Goal: Task Accomplishment & Management: Complete application form

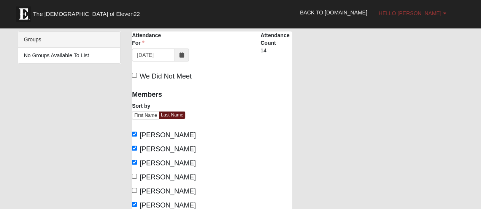
click at [446, 16] on link "Hello [PERSON_NAME]" at bounding box center [412, 13] width 79 height 19
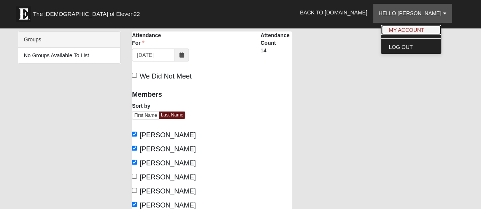
click at [424, 32] on link "My Account" at bounding box center [411, 30] width 60 height 10
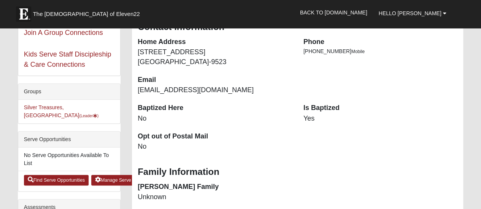
scroll to position [152, 0]
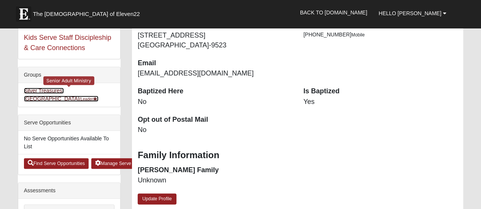
click at [51, 90] on link "Silver Treasures, Orange Park (Leader )" at bounding box center [61, 95] width 74 height 14
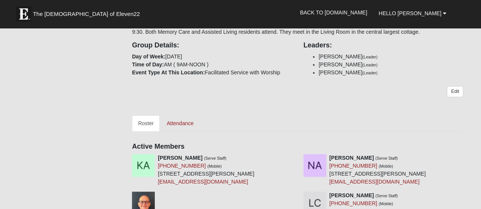
scroll to position [190, 0]
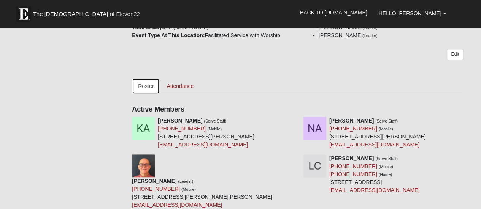
click at [144, 88] on link "Roster" at bounding box center [146, 86] width 28 height 16
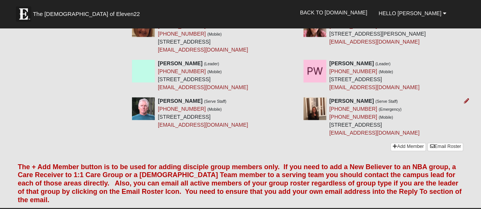
scroll to position [532, 0]
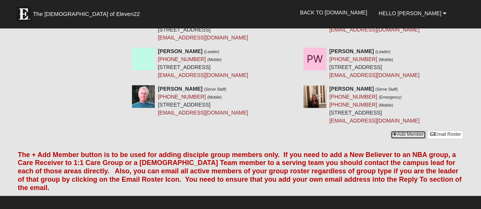
click at [410, 131] on link "Add Member" at bounding box center [407, 135] width 35 height 8
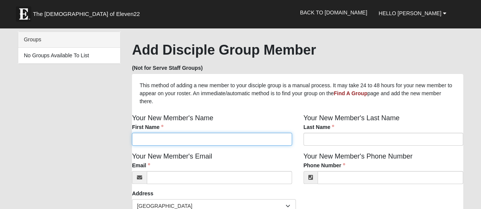
click at [149, 141] on input "First Name" at bounding box center [212, 139] width 160 height 13
type input "Ally"
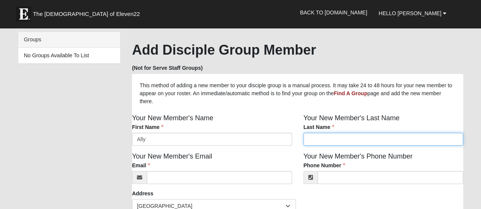
click at [307, 144] on input "Last Name" at bounding box center [383, 139] width 160 height 13
type input "Melerski"
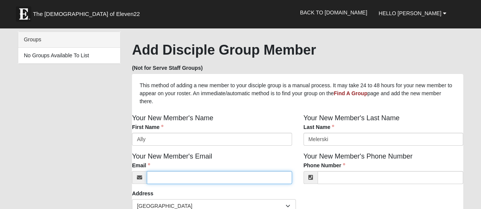
click at [163, 179] on input "Email" at bounding box center [219, 177] width 145 height 13
type input "allysmiles2001@yahoo.com"
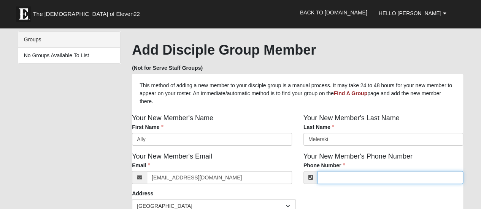
click at [334, 179] on input "Phone Number" at bounding box center [390, 177] width 146 height 13
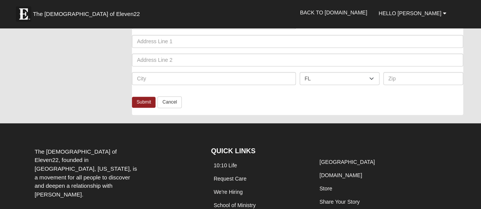
scroll to position [190, 0]
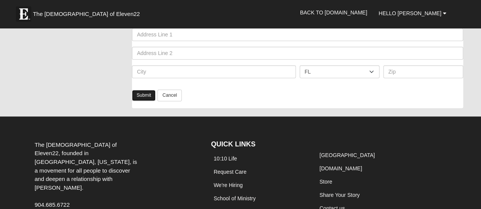
type input "(904) 705-5298"
click at [143, 97] on link "Submit" at bounding box center [144, 95] width 24 height 11
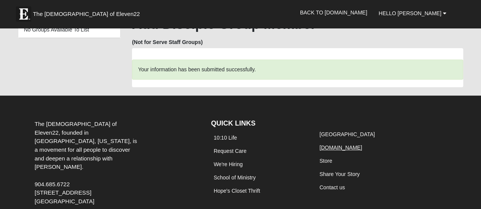
scroll to position [0, 0]
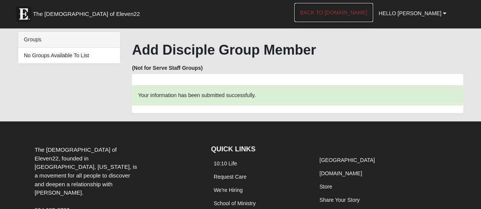
click at [356, 11] on link "Back to [DOMAIN_NAME]" at bounding box center [333, 12] width 79 height 19
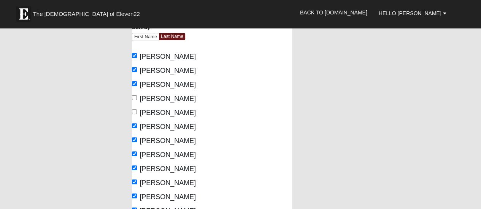
scroll to position [76, 0]
